Goal: Find specific page/section: Find specific page/section

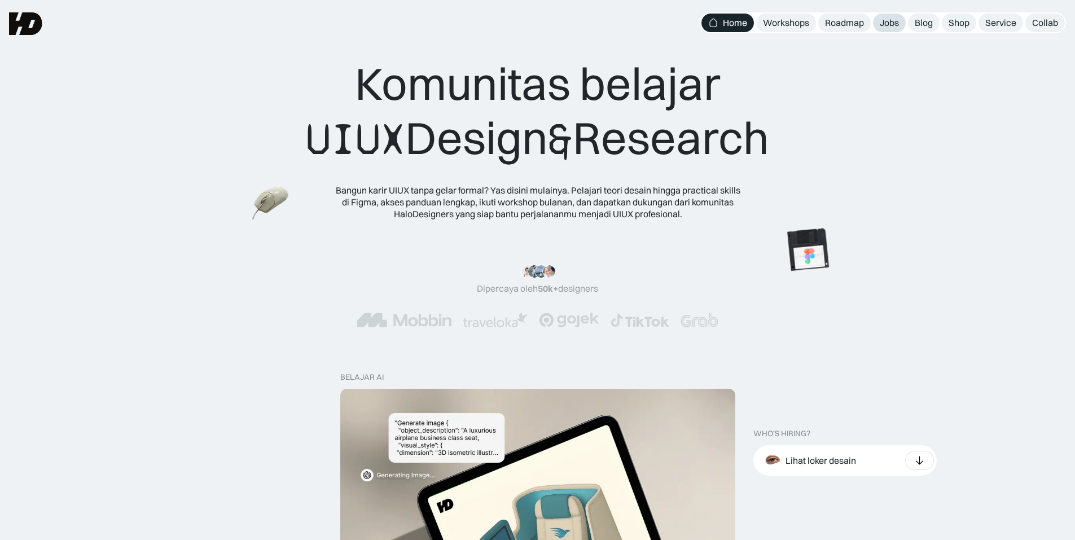
click at [879, 25] on div "Jobs" at bounding box center [888, 23] width 19 height 12
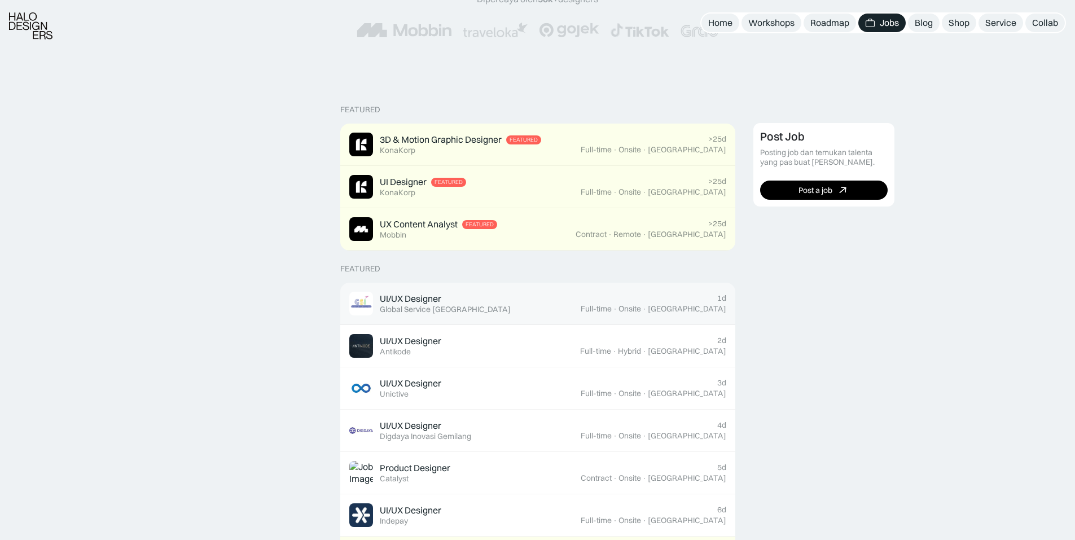
scroll to position [226, 0]
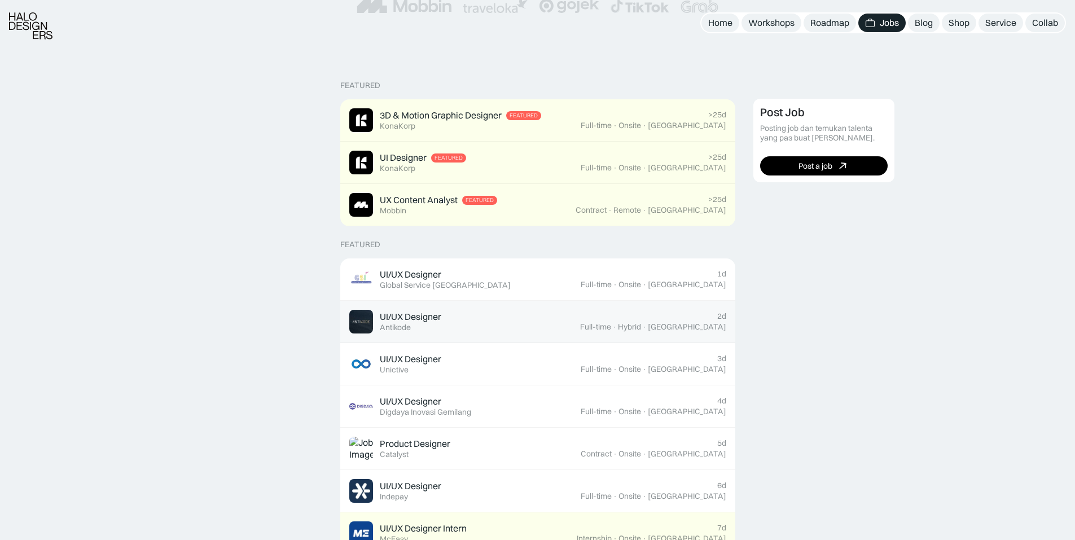
click at [474, 319] on div "UI/UX Designer Featured Antikode" at bounding box center [464, 322] width 231 height 24
